Goal: Information Seeking & Learning: Learn about a topic

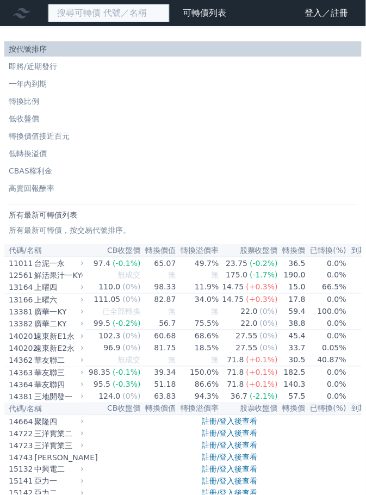
click at [97, 17] on input at bounding box center [109, 13] width 122 height 18
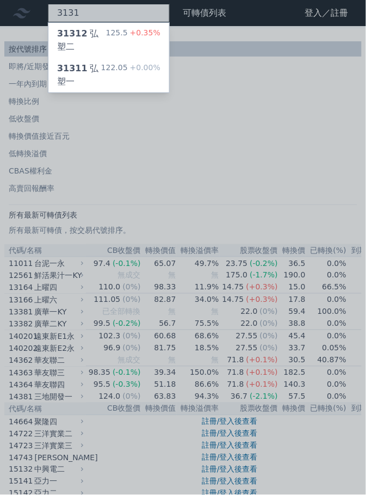
type input "3131"
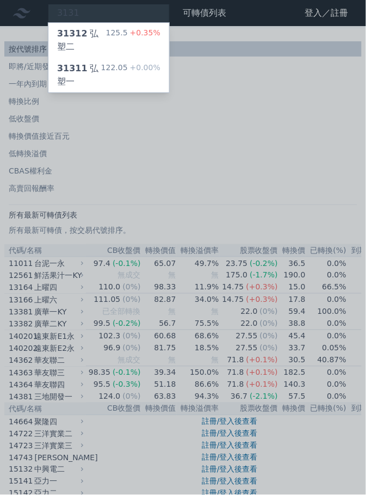
click at [146, 34] on span "+0.35%" at bounding box center [144, 32] width 33 height 9
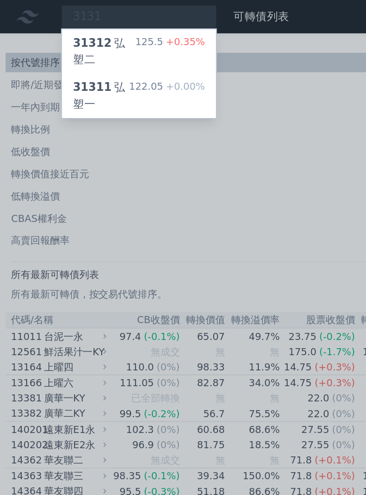
click at [77, 63] on span "31311" at bounding box center [72, 68] width 30 height 10
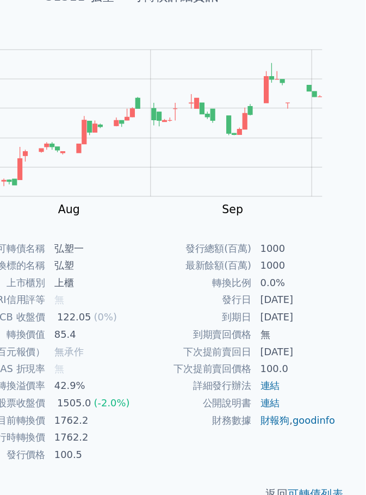
click at [314, 447] on div "返回 可轉債列表" at bounding box center [183, 471] width 349 height 48
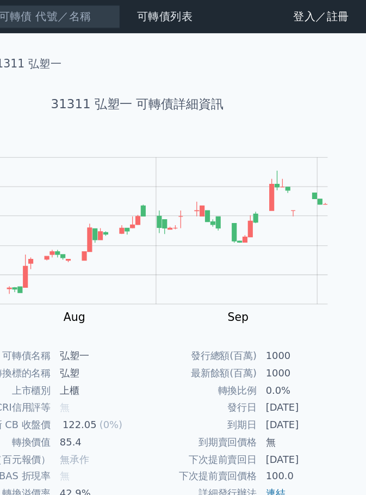
click at [327, 163] on rect "Chart" at bounding box center [196, 180] width 273 height 115
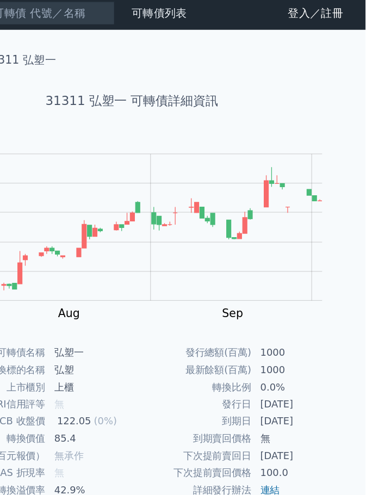
click at [326, 165] on rect "Chart" at bounding box center [196, 180] width 273 height 115
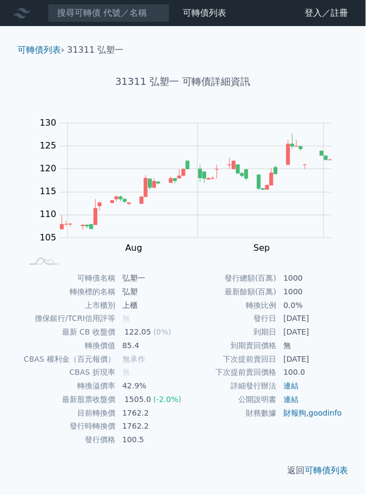
scroll to position [4, 0]
click at [330, 152] on rect "Chart" at bounding box center [196, 180] width 273 height 115
click at [323, 161] on rect "Chart" at bounding box center [196, 180] width 273 height 115
click at [288, 160] on icon "Series" at bounding box center [288, 154] width 3 height 21
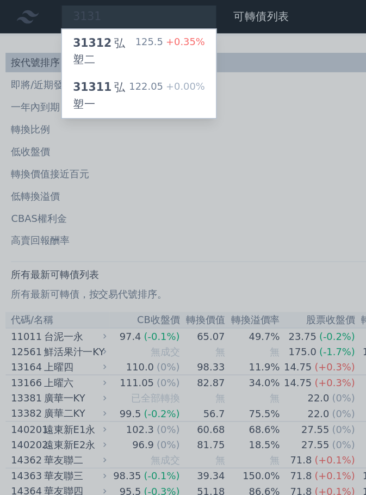
click at [116, 34] on div "125.5 +0.35%" at bounding box center [133, 40] width 54 height 26
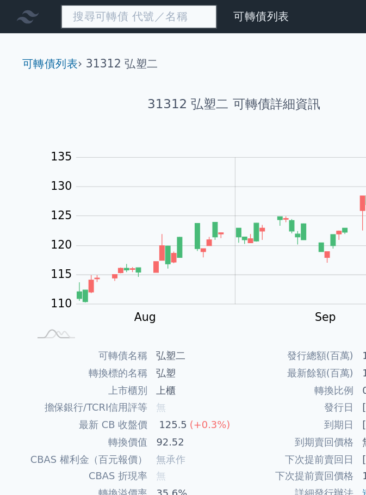
click at [120, 9] on input at bounding box center [109, 13] width 122 height 18
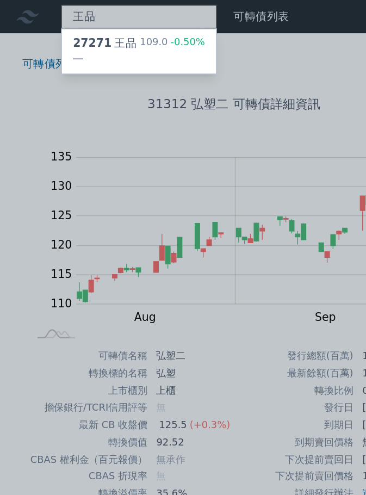
type input "王品"
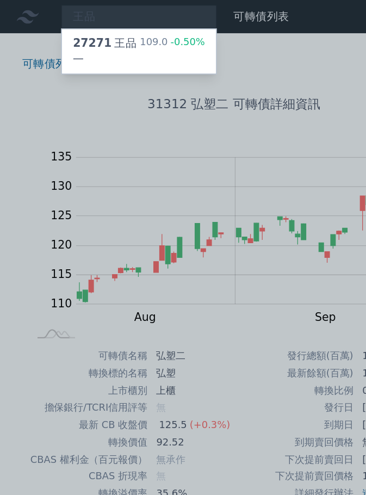
click at [143, 35] on span "-0.50%" at bounding box center [145, 32] width 29 height 9
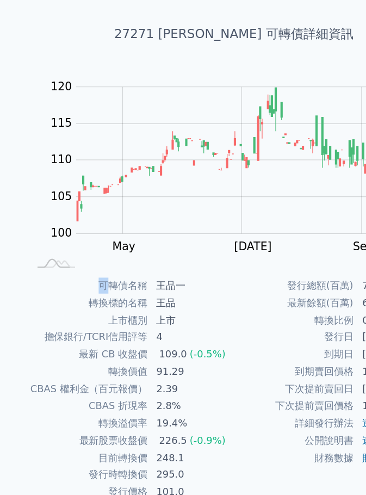
click at [252, 339] on td "到期賣回價格" at bounding box center [230, 346] width 94 height 14
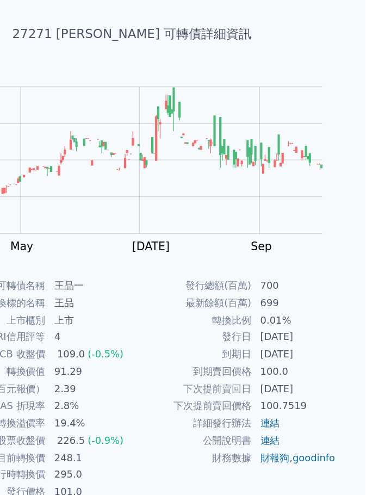
click at [332, 466] on link "可轉債列表" at bounding box center [327, 471] width 44 height 10
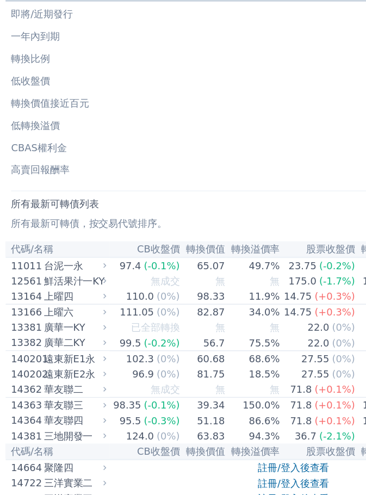
click at [55, 266] on div "台泥一永" at bounding box center [58, 263] width 47 height 11
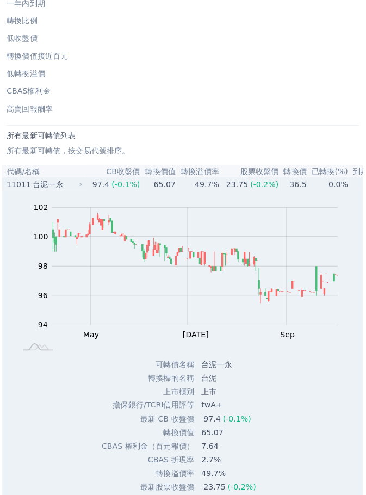
scroll to position [76, 0]
